Goal: Transaction & Acquisition: Purchase product/service

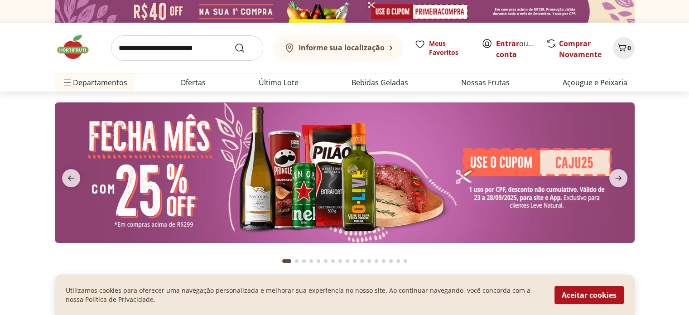
scroll to position [45, 0]
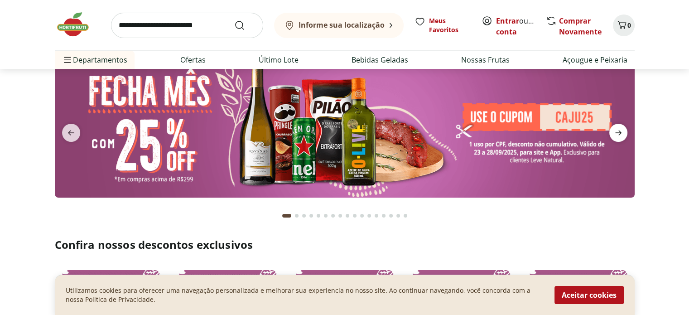
click at [621, 134] on icon "next" at bounding box center [618, 132] width 11 height 11
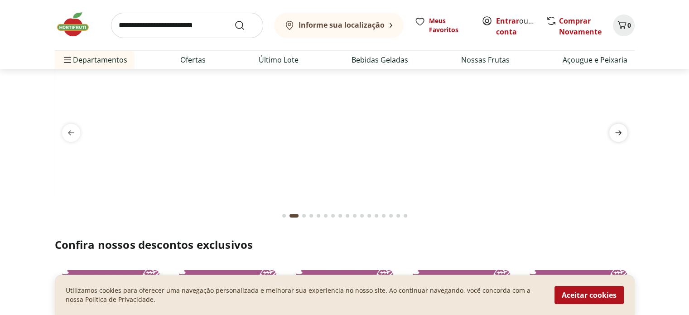
click at [618, 131] on icon "next" at bounding box center [618, 132] width 11 height 11
click at [621, 131] on icon "next" at bounding box center [618, 132] width 11 height 11
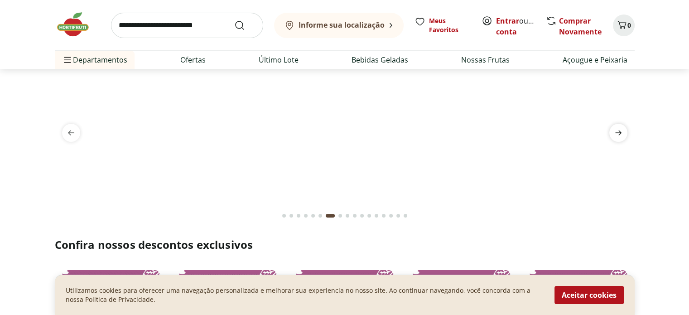
click at [621, 133] on icon "next" at bounding box center [618, 132] width 6 height 5
click at [620, 135] on icon "next" at bounding box center [618, 132] width 11 height 11
click at [619, 132] on icon "next" at bounding box center [618, 132] width 6 height 5
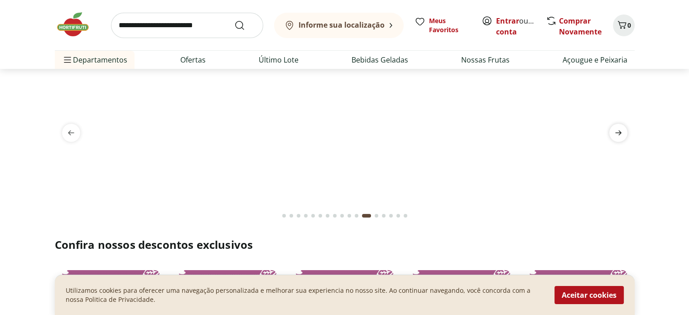
click at [619, 132] on icon "next" at bounding box center [618, 132] width 6 height 5
click at [620, 132] on icon "next" at bounding box center [618, 132] width 6 height 5
click at [621, 132] on icon "next" at bounding box center [618, 132] width 6 height 5
click at [604, 291] on button "Aceitar cookies" at bounding box center [588, 295] width 69 height 18
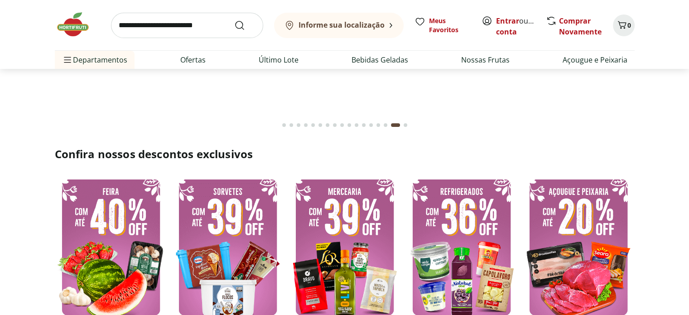
scroll to position [181, 0]
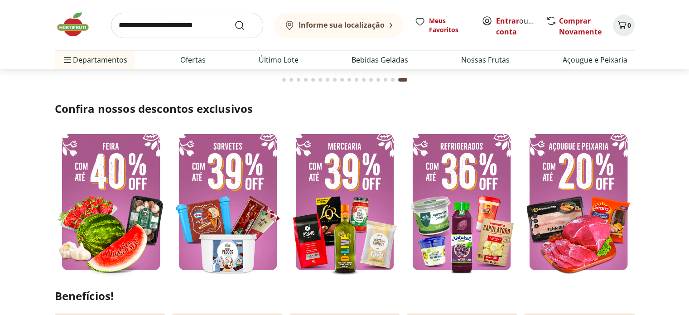
click at [219, 197] on img at bounding box center [228, 202] width 112 height 150
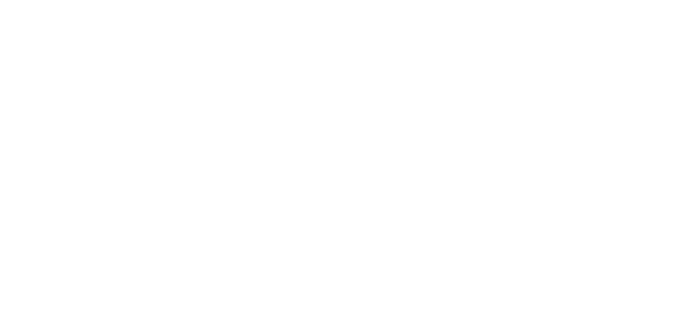
select select "**********"
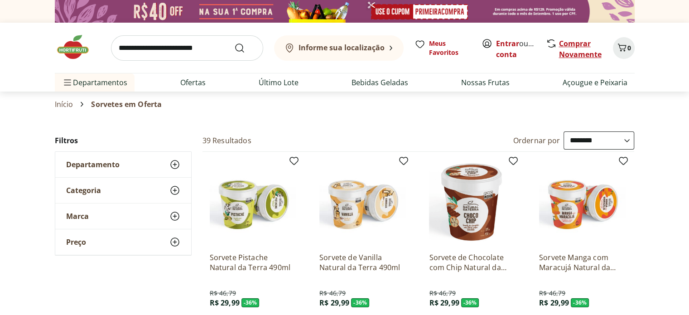
click at [578, 43] on link "Comprar Novamente" at bounding box center [580, 49] width 43 height 21
